Goal: Task Accomplishment & Management: Use online tool/utility

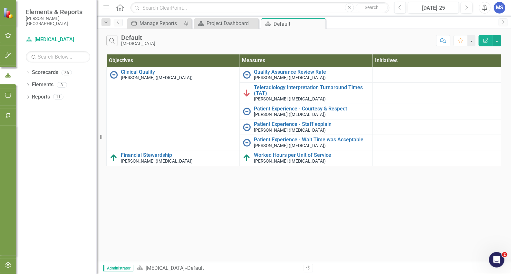
drag, startPoint x: 319, startPoint y: 24, endPoint x: 37, endPoint y: 103, distance: 293.0
click at [0, 0] on icon at bounding box center [0, 0] width 0 height 0
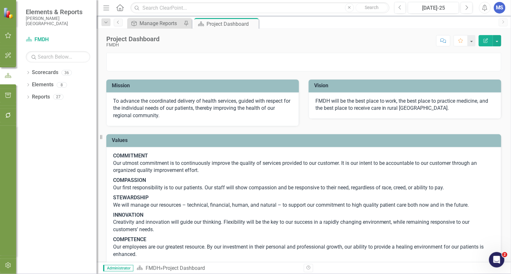
click at [28, 72] on icon at bounding box center [28, 72] width 2 height 3
click at [33, 84] on icon "Dropdown" at bounding box center [31, 85] width 5 height 4
click at [38, 109] on icon at bounding box center [38, 108] width 2 height 3
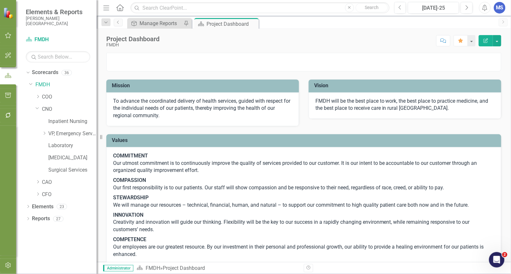
click at [38, 109] on icon "Dropdown" at bounding box center [37, 108] width 4 height 5
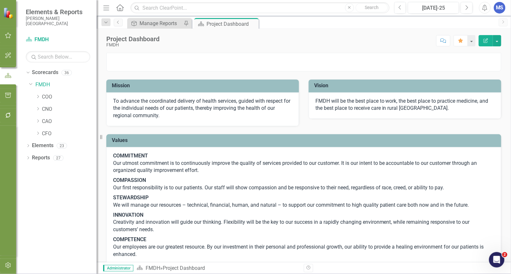
click at [38, 96] on icon "Dropdown" at bounding box center [37, 97] width 5 height 4
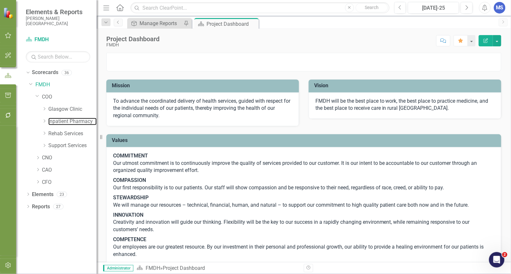
click at [52, 122] on link "Inpatient Pharmacy" at bounding box center [72, 121] width 48 height 7
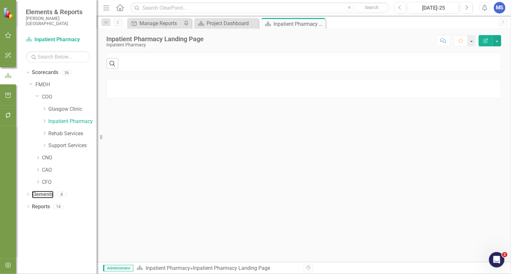
click at [42, 195] on link "Elements" at bounding box center [43, 194] width 22 height 7
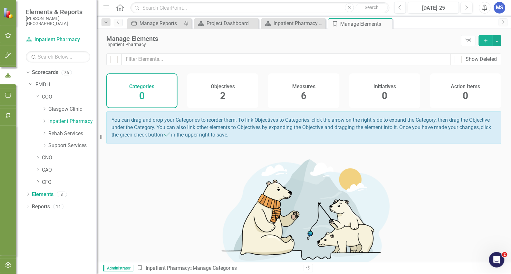
click at [304, 89] on h4 "Measures" at bounding box center [303, 87] width 23 height 6
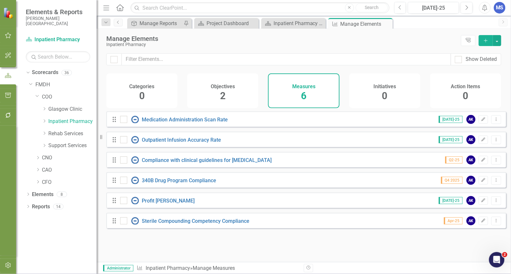
click at [486, 42] on icon "Add" at bounding box center [486, 40] width 6 height 5
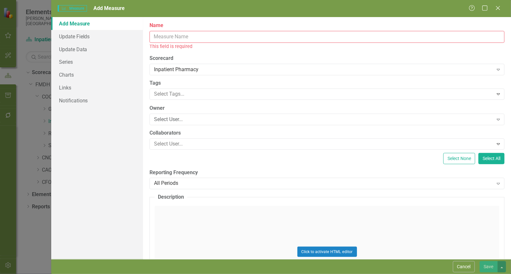
click at [159, 43] on div "Name This field is required" at bounding box center [326, 36] width 355 height 28
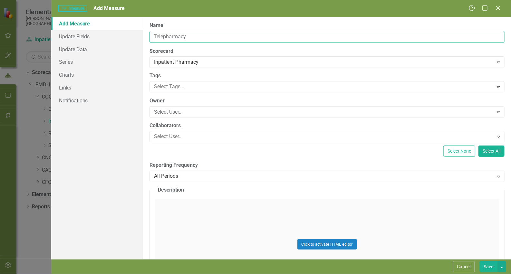
click at [190, 37] on input "Telepharmacy" at bounding box center [326, 37] width 355 height 12
type input "Telepharmacy Average Response Time"
